Goal: Book appointment/travel/reservation

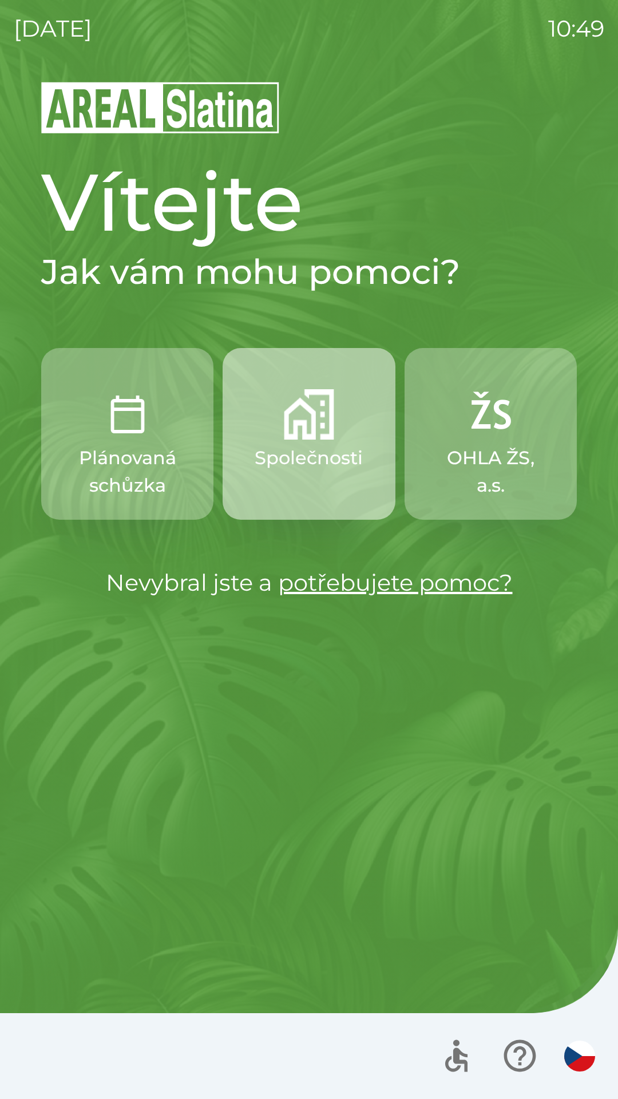
click at [304, 454] on p "Společnosti" at bounding box center [309, 457] width 108 height 27
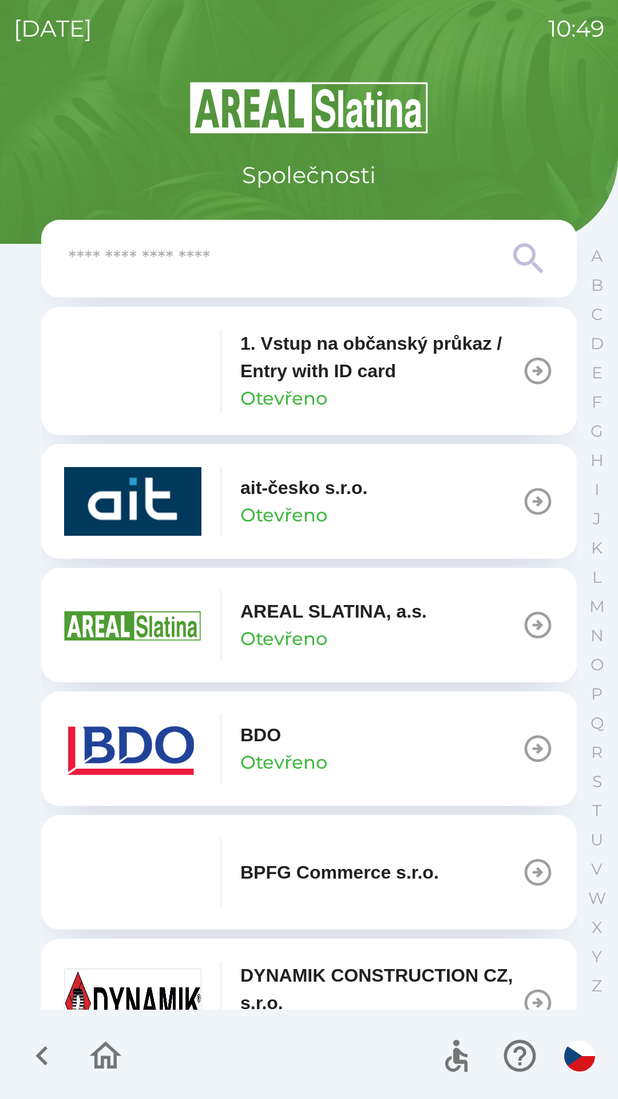
click at [426, 747] on button "BDO Otevřeno" at bounding box center [309, 749] width 536 height 115
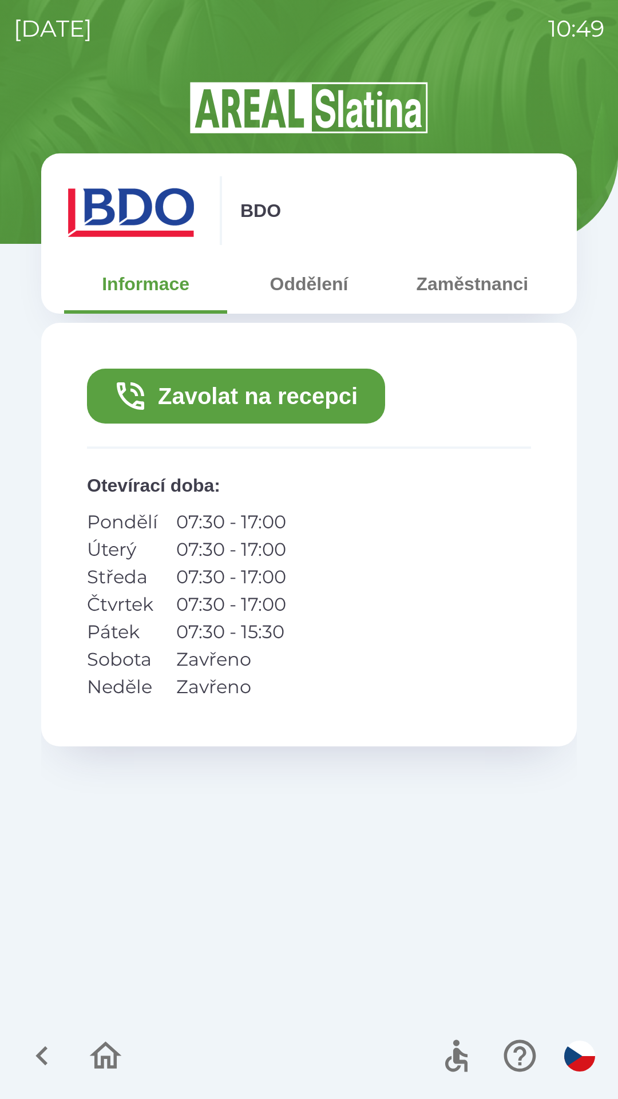
click at [196, 389] on button "Zavolat na recepci" at bounding box center [236, 396] width 298 height 55
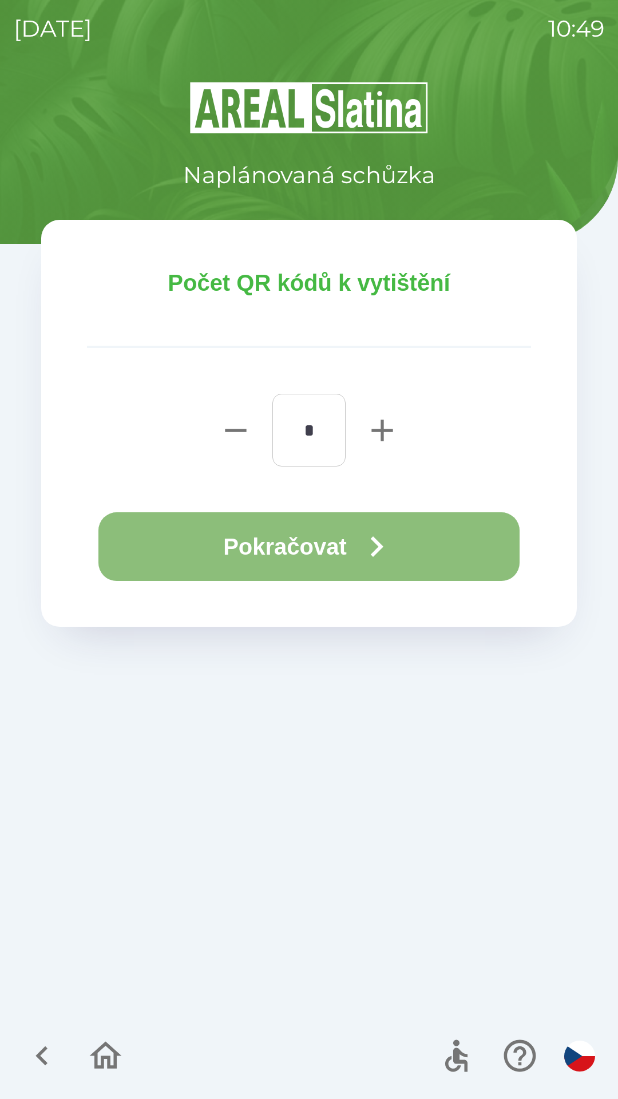
click at [241, 549] on button "Pokračovat" at bounding box center [308, 547] width 421 height 69
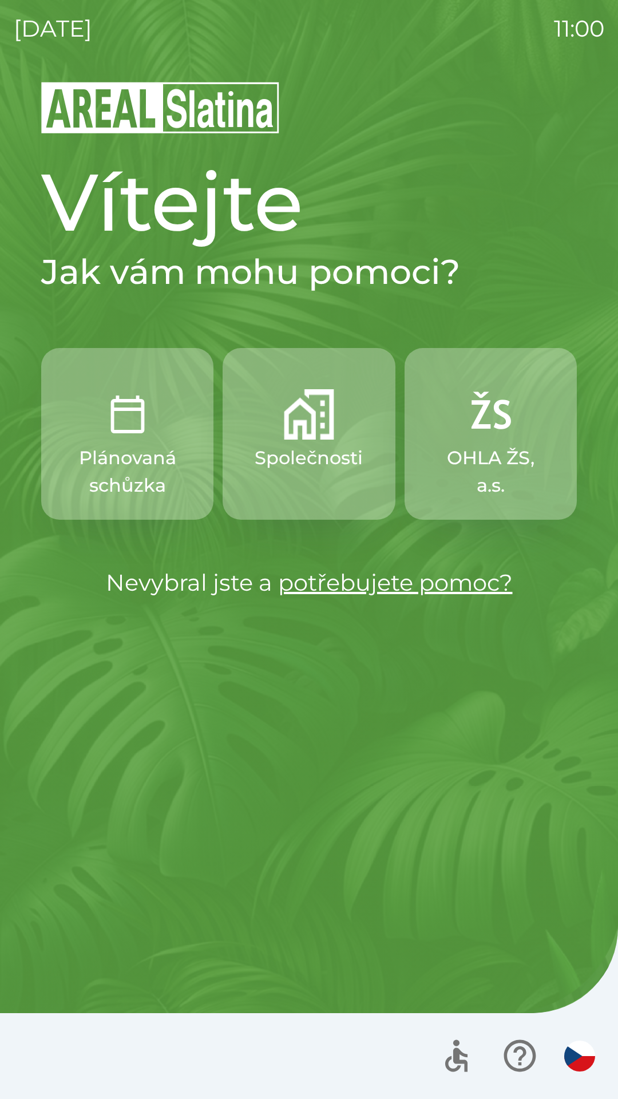
click at [305, 433] on img "button" at bounding box center [309, 414] width 50 height 50
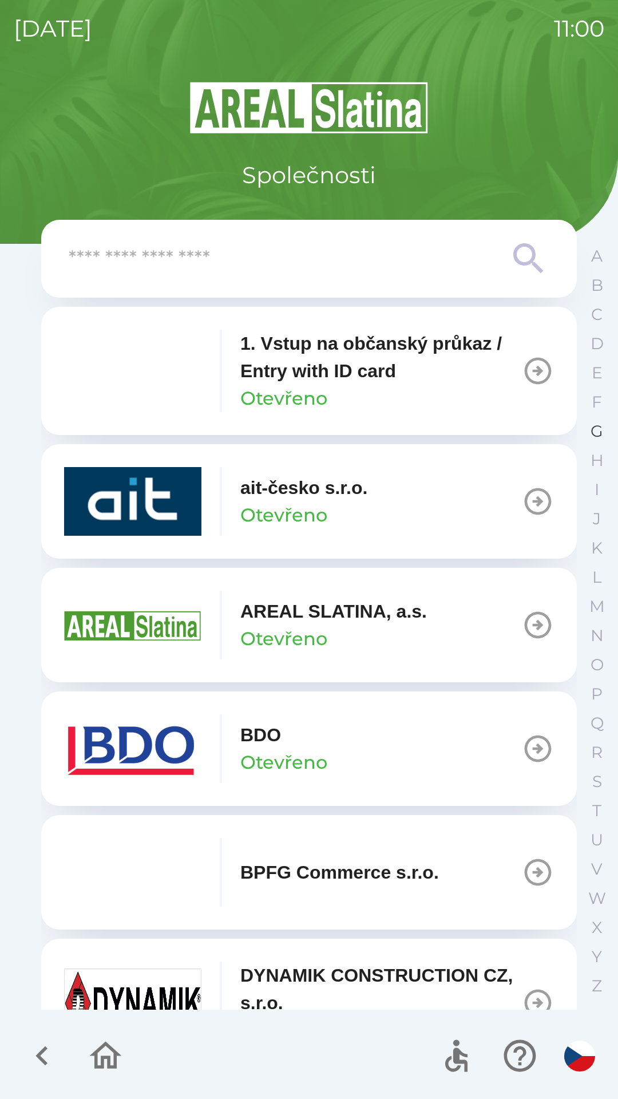
click at [596, 430] on p "G" at bounding box center [597, 431] width 13 height 20
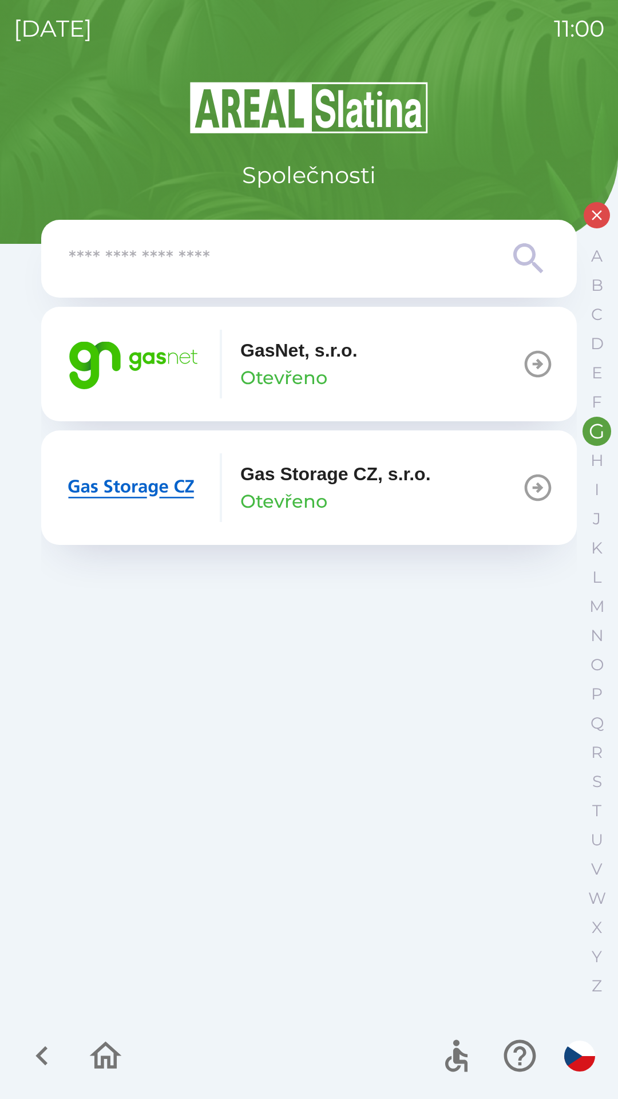
click at [278, 365] on p "Otevřeno" at bounding box center [284, 377] width 87 height 27
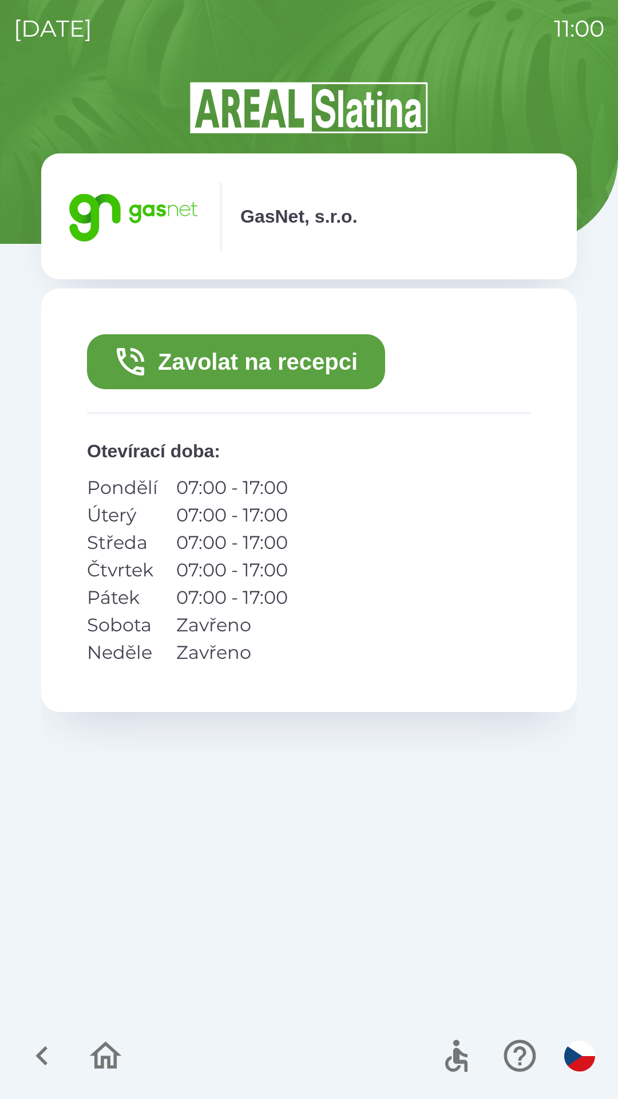
click at [224, 361] on button "Zavolat na recepci" at bounding box center [236, 361] width 298 height 55
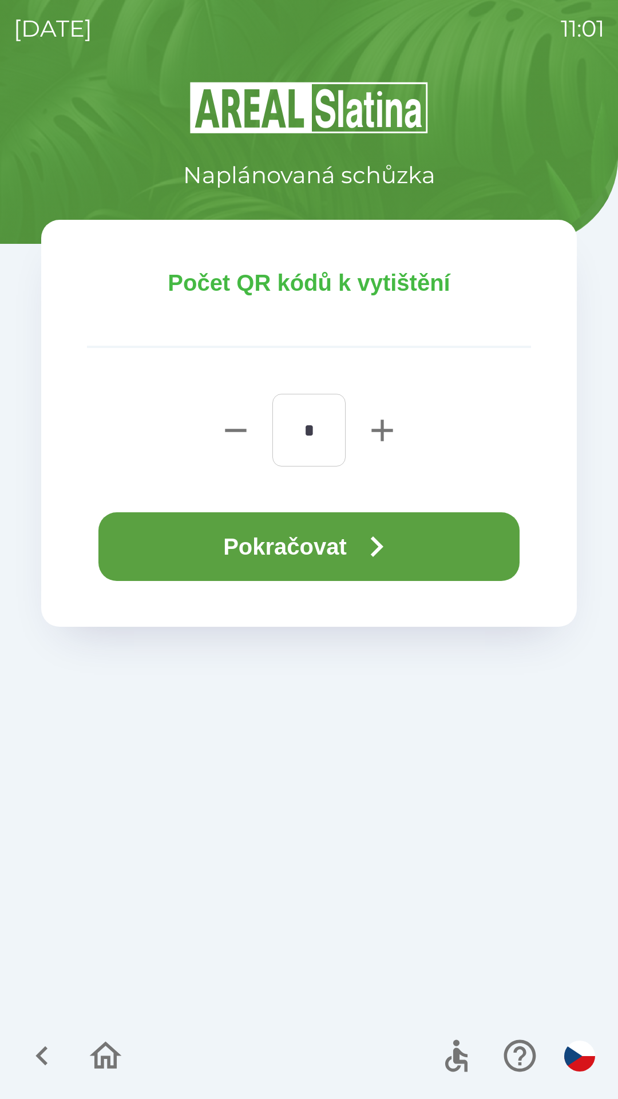
click at [315, 549] on button "Pokračovat" at bounding box center [308, 547] width 421 height 69
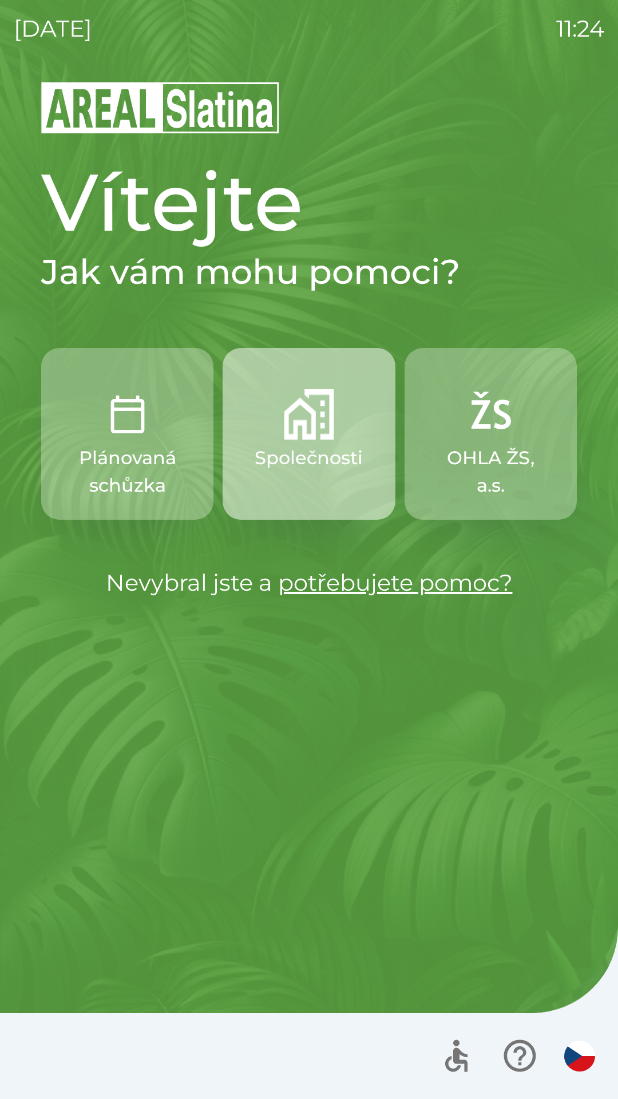
click at [312, 432] on img "button" at bounding box center [309, 414] width 50 height 50
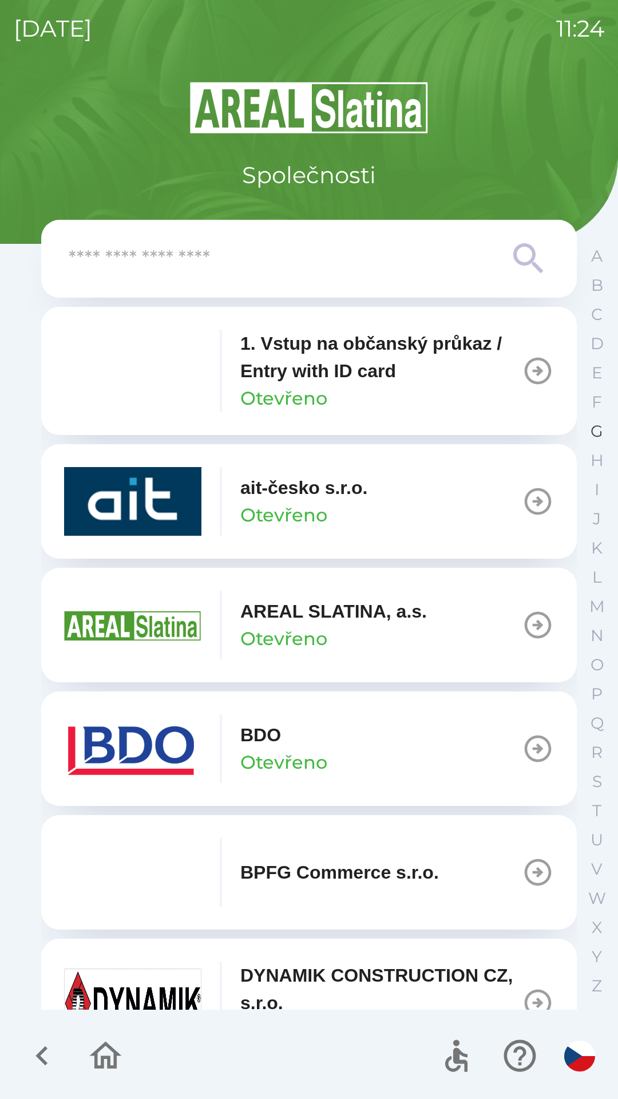
click at [604, 432] on button "G" at bounding box center [597, 431] width 29 height 29
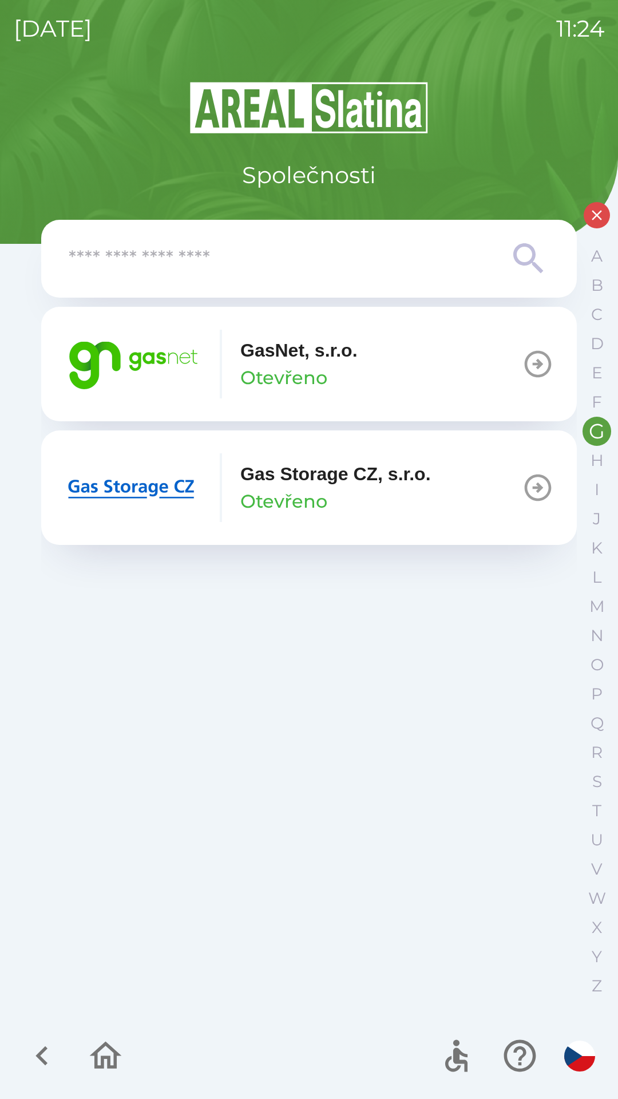
click at [382, 372] on button "GasNet, s.r.o. Otevřeno" at bounding box center [309, 364] width 536 height 115
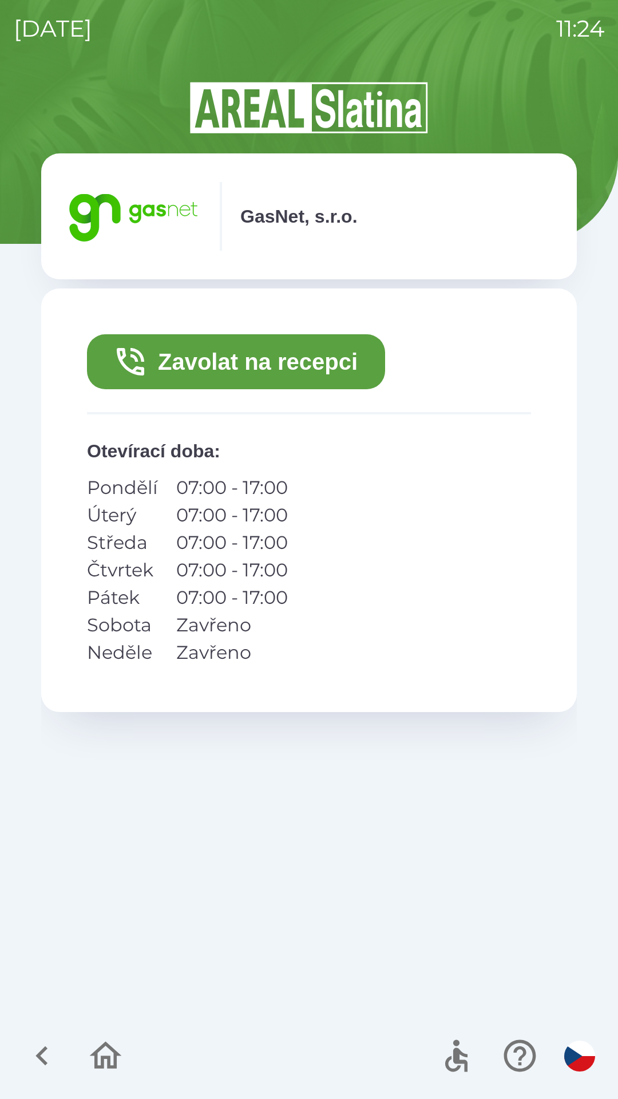
click at [317, 365] on button "Zavolat na recepci" at bounding box center [236, 361] width 298 height 55
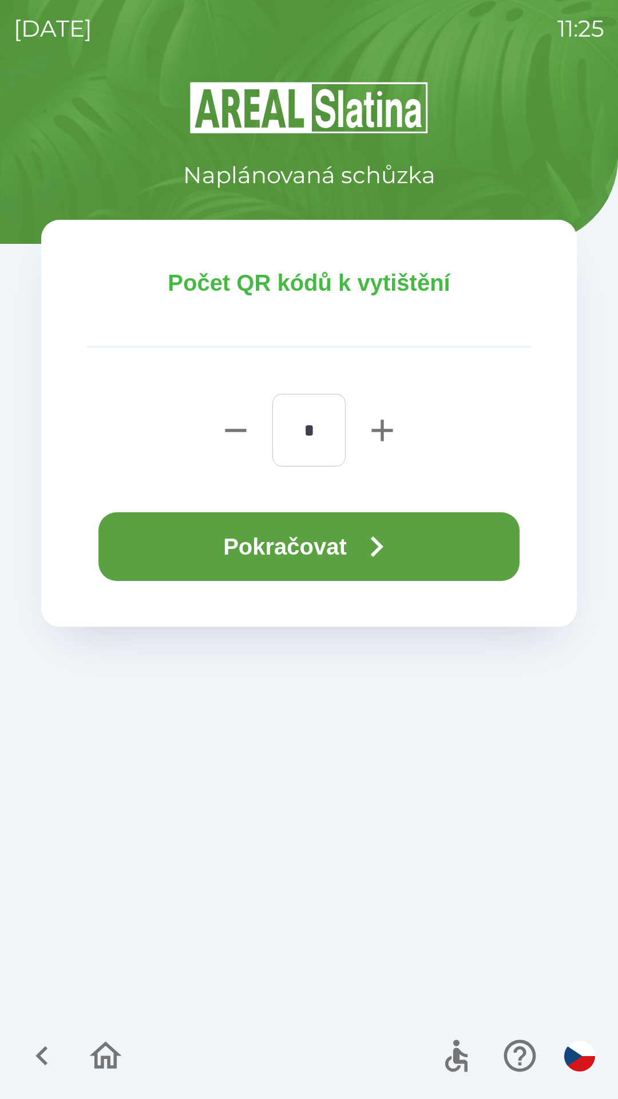
click at [339, 542] on button "Pokračovat" at bounding box center [308, 547] width 421 height 69
